Goal: Task Accomplishment & Management: Complete application form

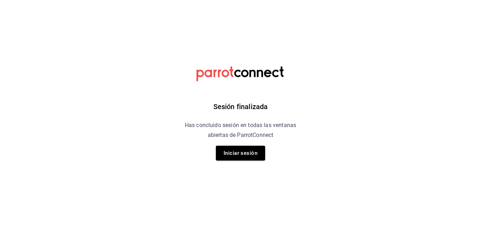
click at [246, 156] on button "Iniciar sesión" at bounding box center [240, 153] width 49 height 15
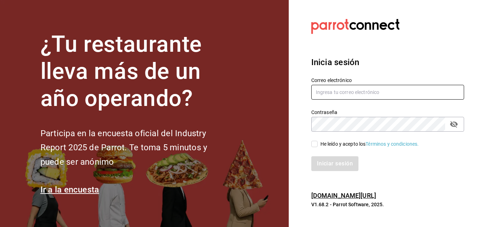
type input "[EMAIL_ADDRESS][DOMAIN_NAME]"
click at [315, 144] on input "He leído y acepto los Términos y condiciones." at bounding box center [315, 144] width 6 height 6
checkbox input "true"
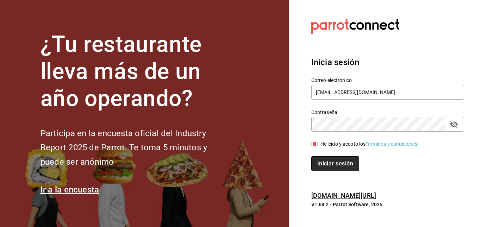
click at [330, 160] on button "Iniciar sesión" at bounding box center [336, 164] width 48 height 15
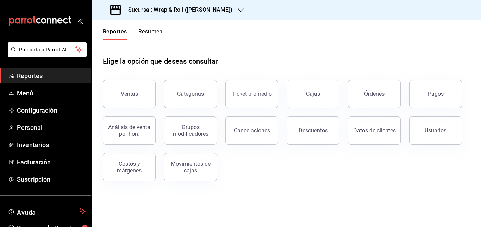
click at [200, 10] on h3 "Sucursal: Wrap & Roll ([PERSON_NAME])" at bounding box center [178, 10] width 110 height 8
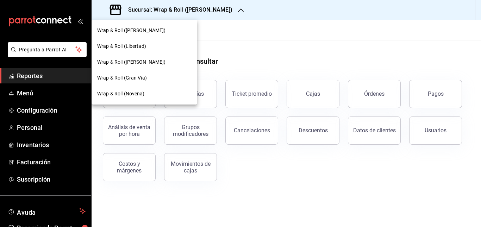
click at [146, 75] on span "Wrap & Roll (Gran Via)" at bounding box center [122, 77] width 50 height 7
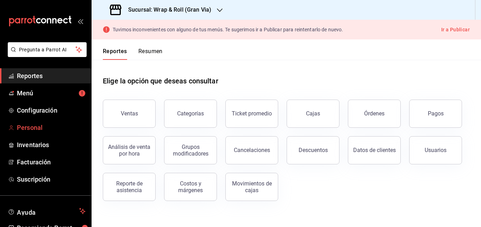
click at [35, 126] on span "Personal" at bounding box center [51, 128] width 69 height 10
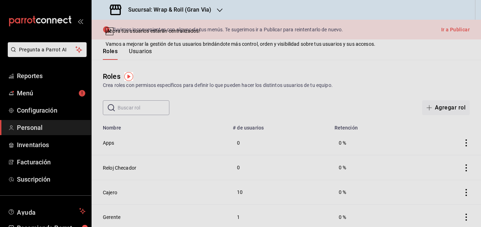
click at [319, 52] on header "Roles Usuarios" at bounding box center [287, 49] width 390 height 20
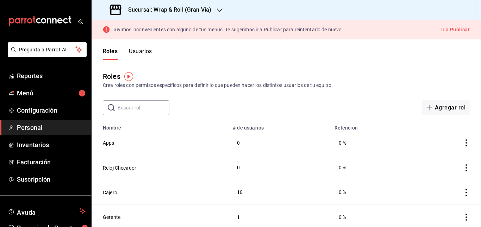
click at [140, 49] on button "Usuarios" at bounding box center [140, 54] width 23 height 12
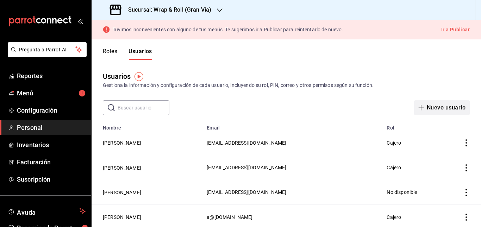
click at [441, 107] on button "Nuevo usuario" at bounding box center [443, 107] width 56 height 15
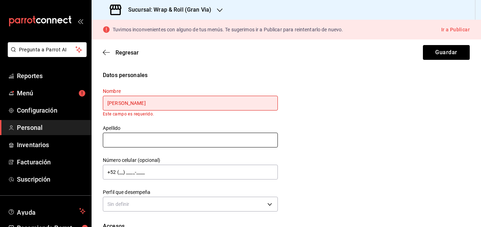
type input "Frida"
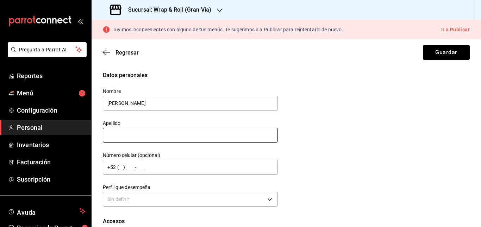
click at [165, 137] on input "text" at bounding box center [190, 135] width 175 height 15
type input "Prevots Cisneros"
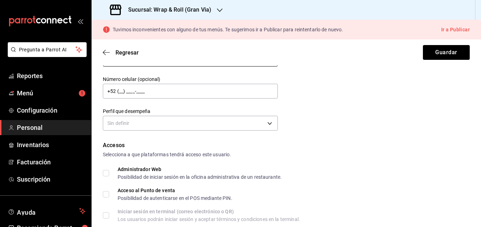
scroll to position [78, 0]
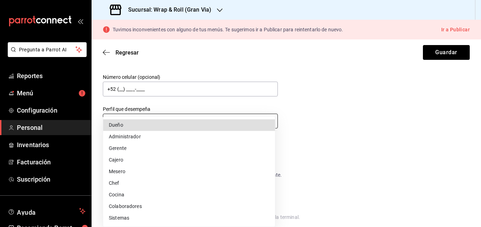
click at [210, 115] on body "Pregunta a Parrot AI Reportes Menú Configuración Personal Inventarios Facturaci…" at bounding box center [240, 113] width 481 height 227
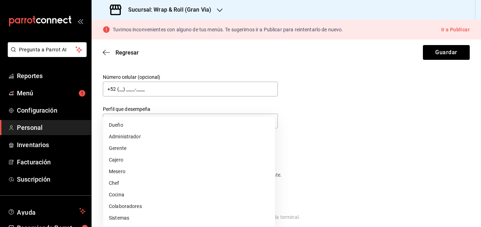
click at [163, 159] on li "Cajero" at bounding box center [189, 160] width 172 height 12
type input "CASHIER"
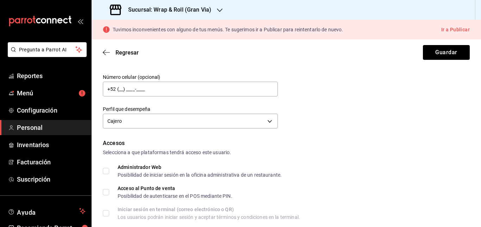
click at [326, 147] on div "Accesos" at bounding box center [286, 143] width 367 height 8
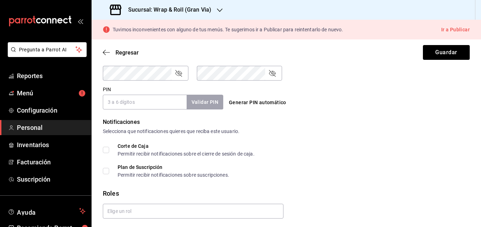
scroll to position [335, 0]
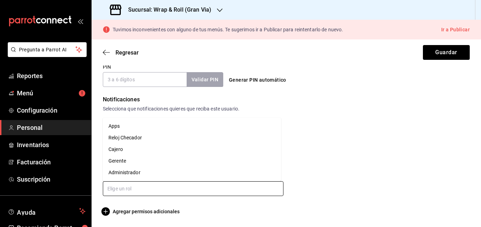
click at [168, 187] on input "text" at bounding box center [193, 189] width 181 height 15
click at [178, 153] on li "Cajero" at bounding box center [192, 150] width 178 height 12
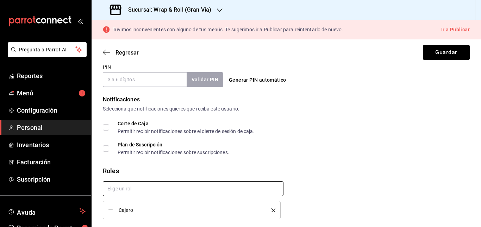
checkbox input "true"
drag, startPoint x: 337, startPoint y: 161, endPoint x: 315, endPoint y: 171, distance: 23.8
click at [315, 171] on div "Roles" at bounding box center [286, 171] width 367 height 10
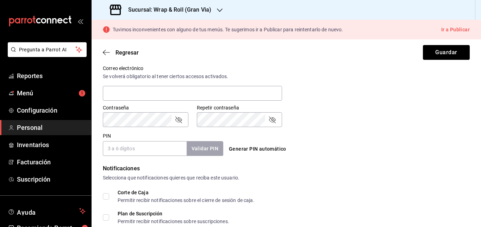
scroll to position [265, 0]
click at [149, 146] on input "PIN" at bounding box center [145, 149] width 84 height 15
type input "110825"
click at [195, 149] on button "Validar PIN" at bounding box center [204, 149] width 37 height 15
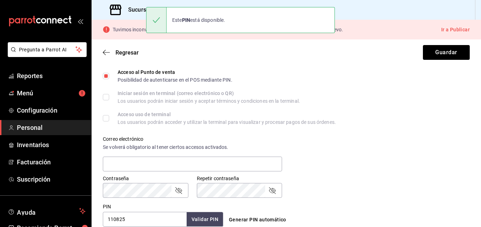
scroll to position [183, 0]
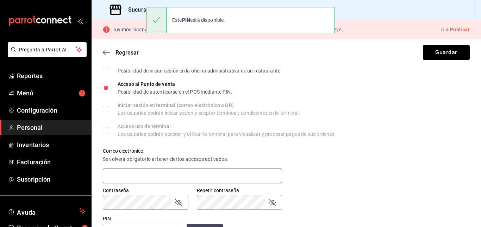
click at [228, 173] on input "text" at bounding box center [192, 176] width 179 height 15
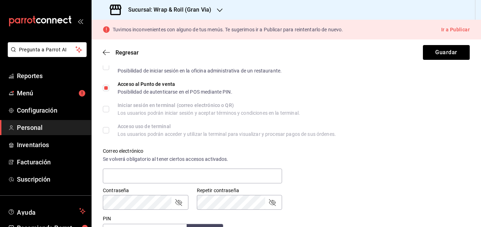
click at [325, 166] on div "Correo electrónico Se volverá obligatorio al tener ciertos accesos activados." at bounding box center [282, 162] width 376 height 45
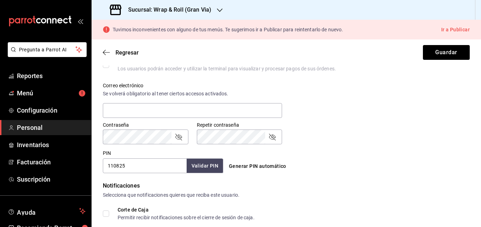
scroll to position [246, 0]
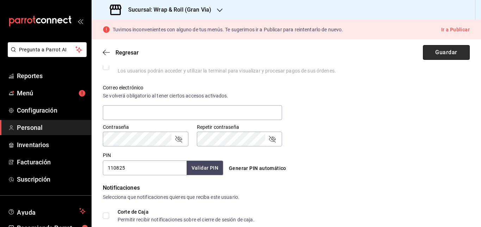
click at [438, 48] on button "Guardar" at bounding box center [446, 52] width 47 height 15
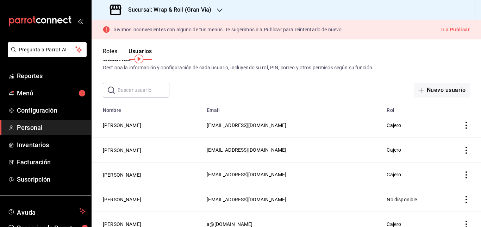
scroll to position [18, 0]
click at [124, 126] on button "Frida Prevots Cisneros" at bounding box center [122, 124] width 38 height 7
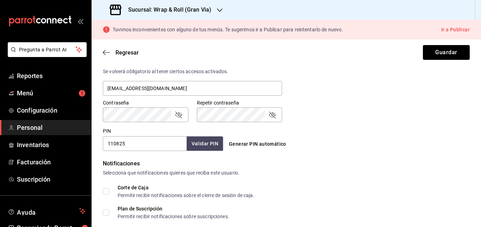
scroll to position [271, 0]
click at [314, 131] on div "Generar PIN automático" at bounding box center [284, 138] width 123 height 26
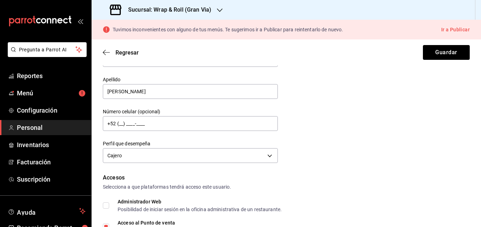
scroll to position [0, 0]
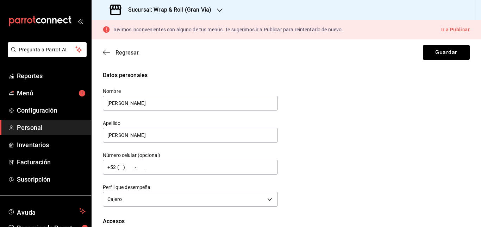
click at [104, 51] on icon "button" at bounding box center [104, 52] width 3 height 5
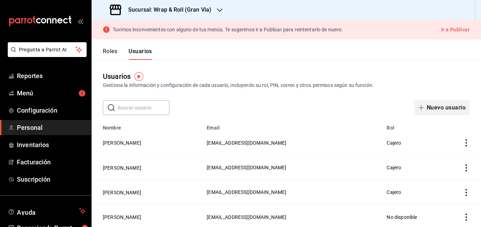
click at [435, 106] on button "Nuevo usuario" at bounding box center [443, 107] width 56 height 15
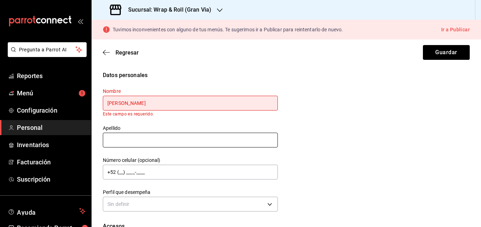
type input "Alejandra"
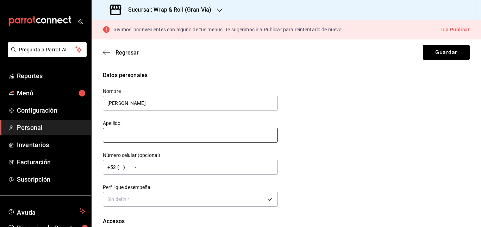
click at [158, 142] on input "text" at bounding box center [190, 135] width 175 height 15
type input "Palafox"
click at [305, 129] on div "Datos personales Nombre Alejandra Apellido Palafox Número celular (opcional) +5…" at bounding box center [286, 140] width 367 height 138
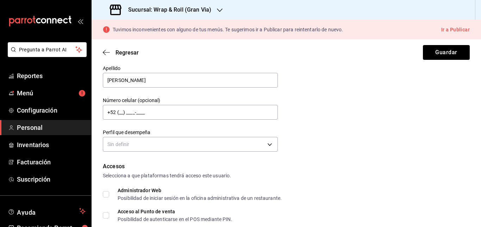
scroll to position [55, 0]
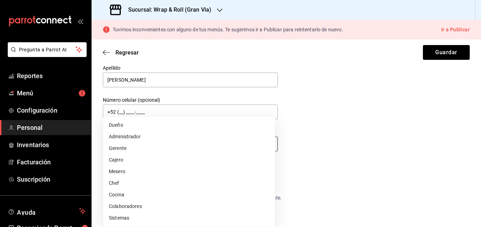
click at [259, 145] on body "Pregunta a Parrot AI Reportes Menú Configuración Personal Inventarios Facturaci…" at bounding box center [240, 113] width 481 height 227
click at [180, 161] on li "Cajero" at bounding box center [189, 160] width 172 height 12
type input "CASHIER"
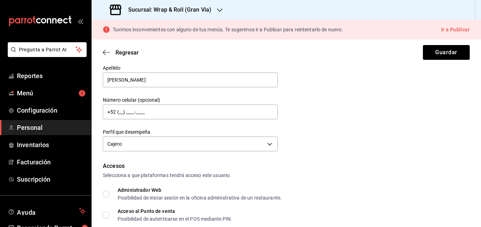
click at [330, 111] on div "Datos personales Nombre Alejandra Apellido Palafox Número celular (opcional) +5…" at bounding box center [286, 85] width 367 height 138
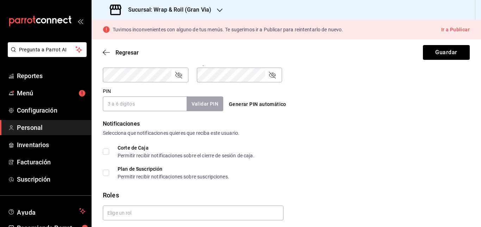
scroll to position [335, 0]
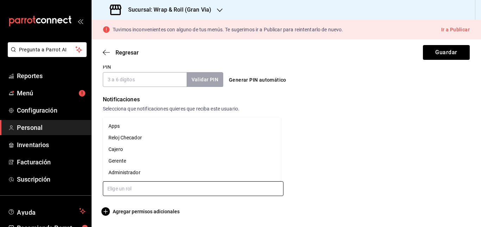
click at [154, 192] on input "text" at bounding box center [193, 189] width 181 height 15
click at [143, 148] on li "Cajero" at bounding box center [192, 150] width 178 height 12
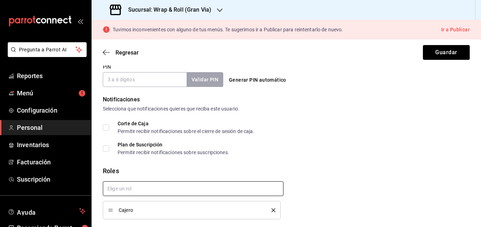
checkbox input "true"
click at [318, 136] on div "Corte de Caja Permitir recibir notificaciones sobre el cierre de sesión de caja…" at bounding box center [286, 138] width 367 height 34
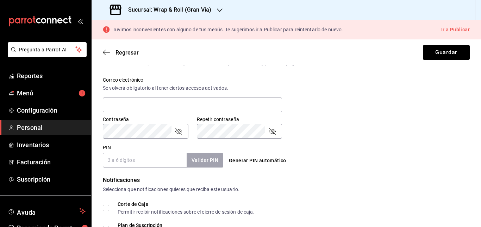
scroll to position [252, 0]
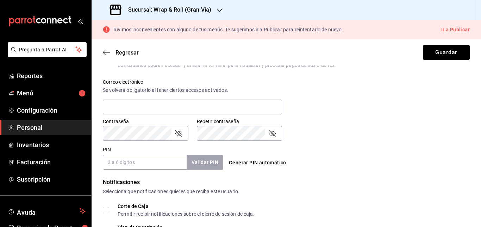
click at [156, 161] on input "PIN" at bounding box center [145, 162] width 84 height 15
type input "050825"
click at [218, 163] on button "Validar PIN" at bounding box center [204, 162] width 37 height 15
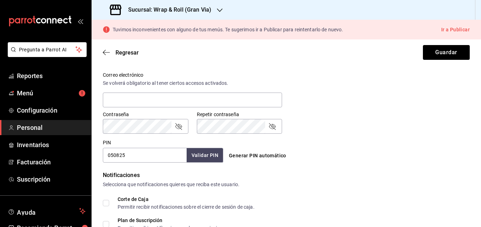
scroll to position [258, 0]
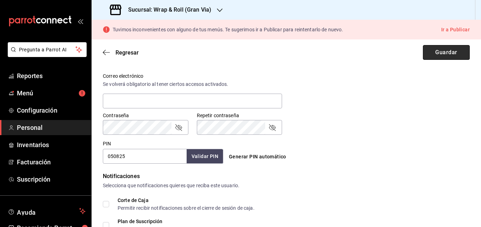
click at [441, 56] on button "Guardar" at bounding box center [446, 52] width 47 height 15
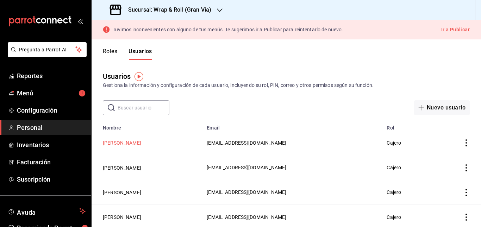
click at [127, 141] on button "Alejandra Palafox" at bounding box center [122, 143] width 38 height 7
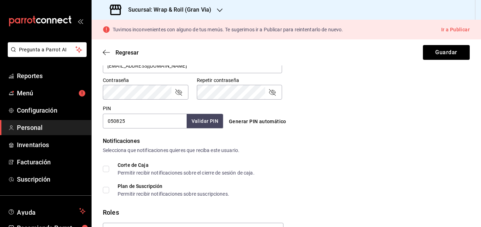
scroll to position [308, 0]
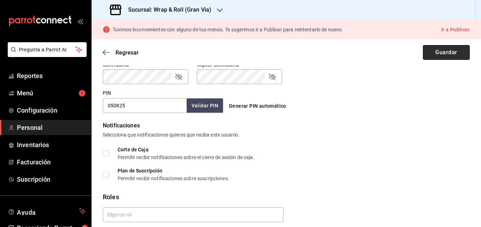
click at [436, 50] on button "Guardar" at bounding box center [446, 52] width 47 height 15
